Goal: Task Accomplishment & Management: Use online tool/utility

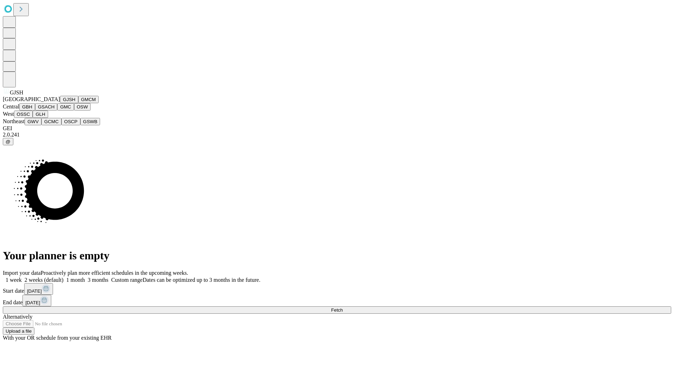
click at [60, 103] on button "GJSH" at bounding box center [69, 99] width 18 height 7
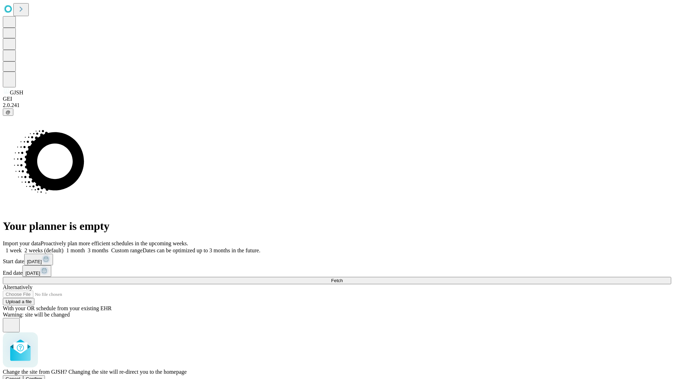
click at [42, 376] on span "Confirm" at bounding box center [34, 378] width 17 height 5
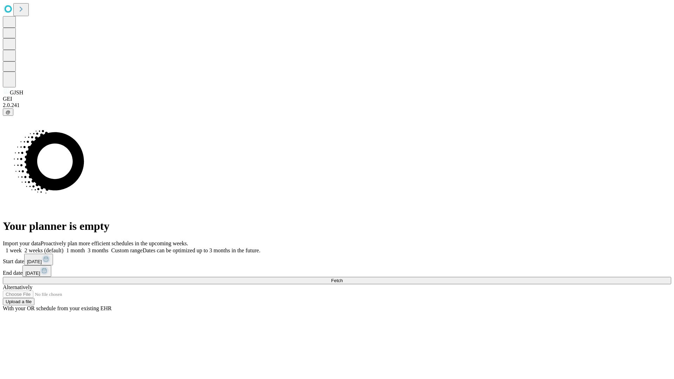
click at [22, 248] on label "1 week" at bounding box center [12, 251] width 19 height 6
click at [343, 278] on span "Fetch" at bounding box center [337, 280] width 12 height 5
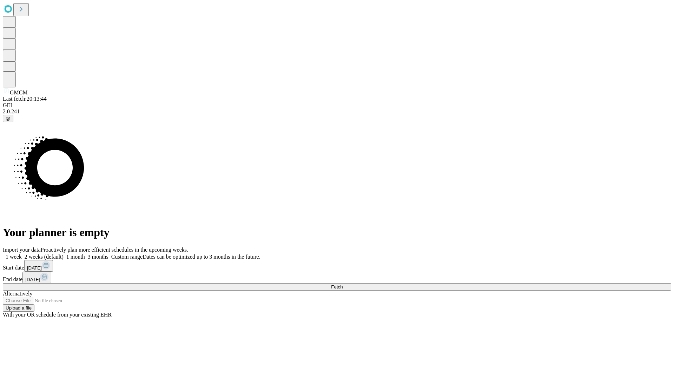
click at [22, 254] on label "1 week" at bounding box center [12, 257] width 19 height 6
click at [343, 284] on span "Fetch" at bounding box center [337, 286] width 12 height 5
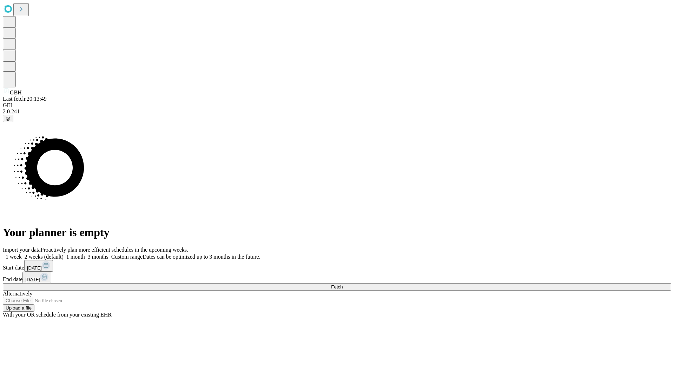
click at [22, 254] on label "1 week" at bounding box center [12, 257] width 19 height 6
click at [343, 284] on span "Fetch" at bounding box center [337, 286] width 12 height 5
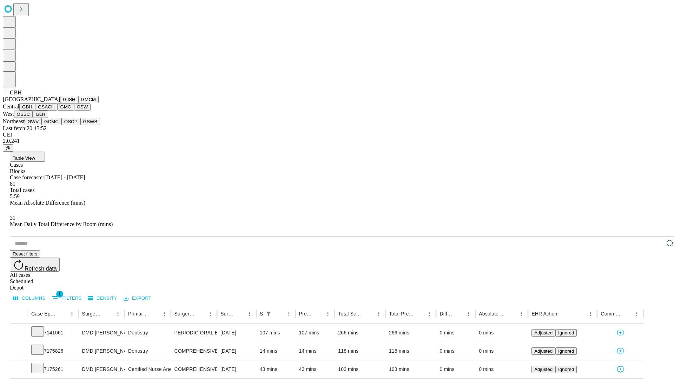
click at [54, 111] on button "GSACH" at bounding box center [46, 106] width 22 height 7
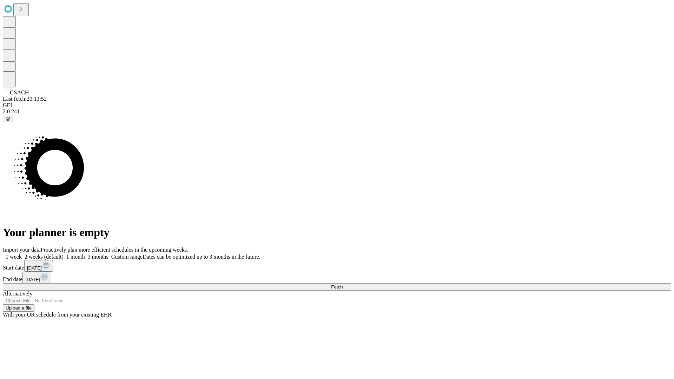
click at [22, 254] on label "1 week" at bounding box center [12, 257] width 19 height 6
click at [343, 284] on span "Fetch" at bounding box center [337, 286] width 12 height 5
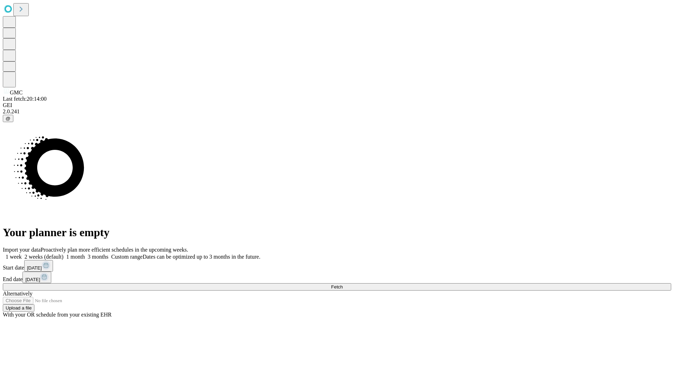
click at [22, 254] on label "1 week" at bounding box center [12, 257] width 19 height 6
click at [343, 284] on span "Fetch" at bounding box center [337, 286] width 12 height 5
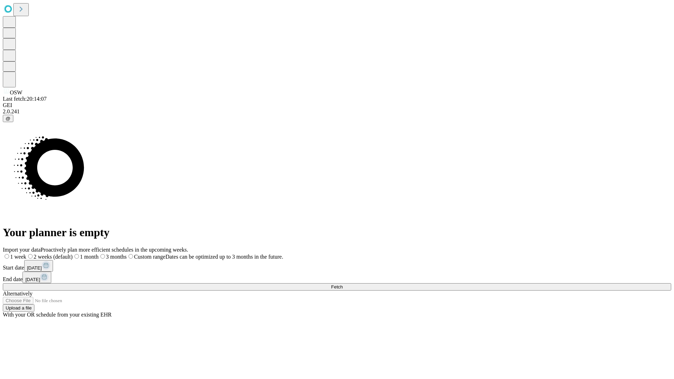
click at [26, 254] on label "1 week" at bounding box center [15, 257] width 24 height 6
click at [343, 284] on span "Fetch" at bounding box center [337, 286] width 12 height 5
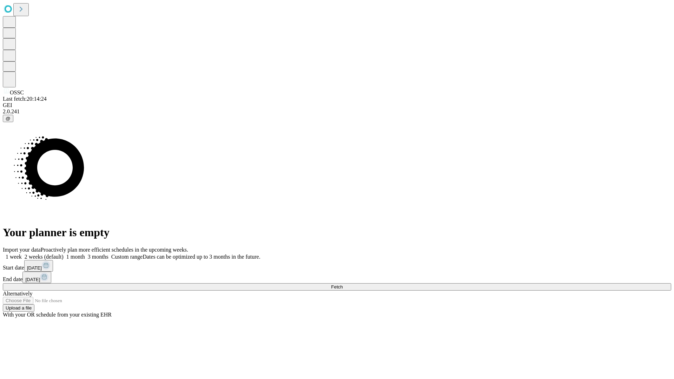
click at [22, 254] on label "1 week" at bounding box center [12, 257] width 19 height 6
click at [343, 284] on span "Fetch" at bounding box center [337, 286] width 12 height 5
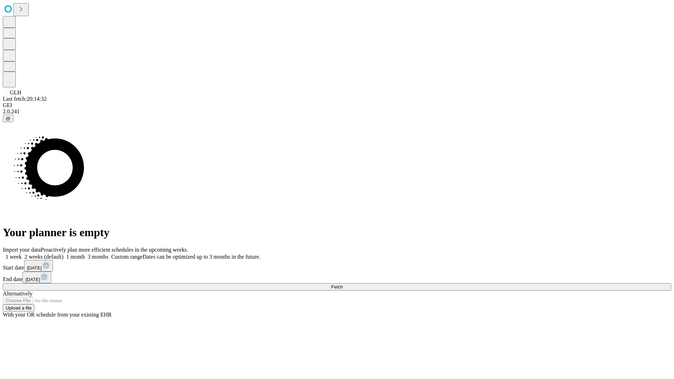
click at [343, 284] on span "Fetch" at bounding box center [337, 286] width 12 height 5
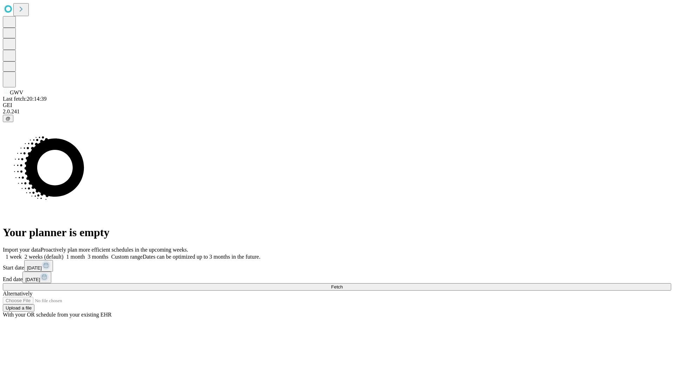
click at [22, 254] on label "1 week" at bounding box center [12, 257] width 19 height 6
click at [343, 284] on span "Fetch" at bounding box center [337, 286] width 12 height 5
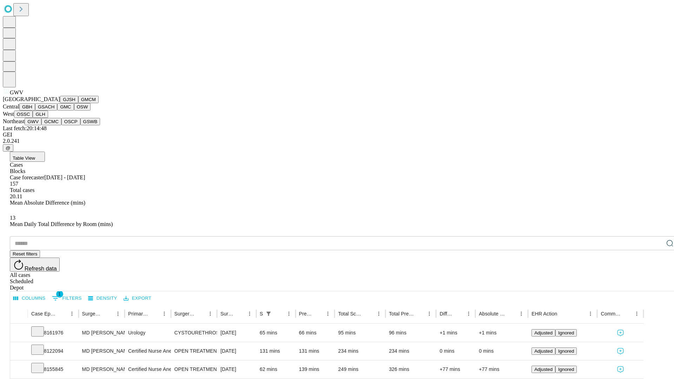
click at [54, 125] on button "GCMC" at bounding box center [51, 121] width 20 height 7
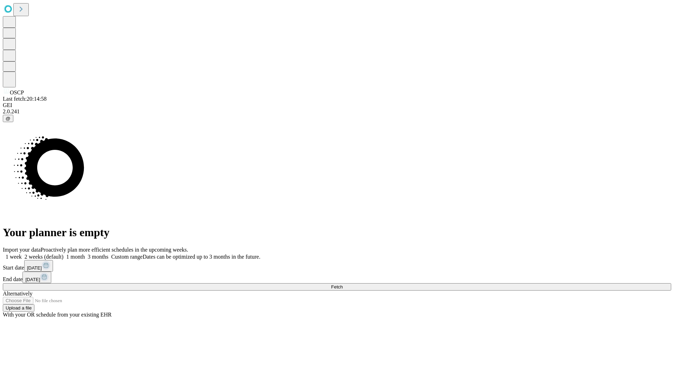
click at [22, 254] on label "1 week" at bounding box center [12, 257] width 19 height 6
click at [343, 284] on span "Fetch" at bounding box center [337, 286] width 12 height 5
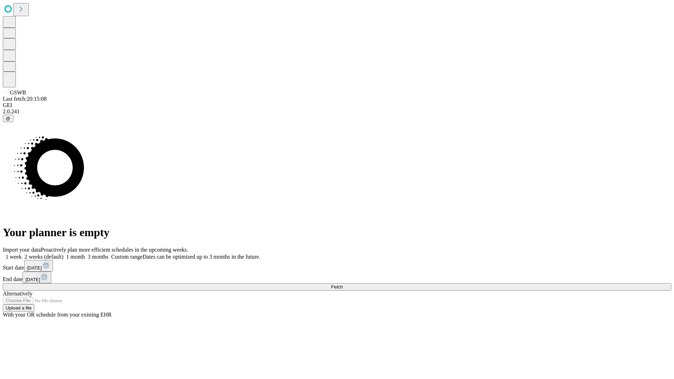
click at [22, 254] on label "1 week" at bounding box center [12, 257] width 19 height 6
click at [343, 284] on span "Fetch" at bounding box center [337, 286] width 12 height 5
